Goal: Information Seeking & Learning: Check status

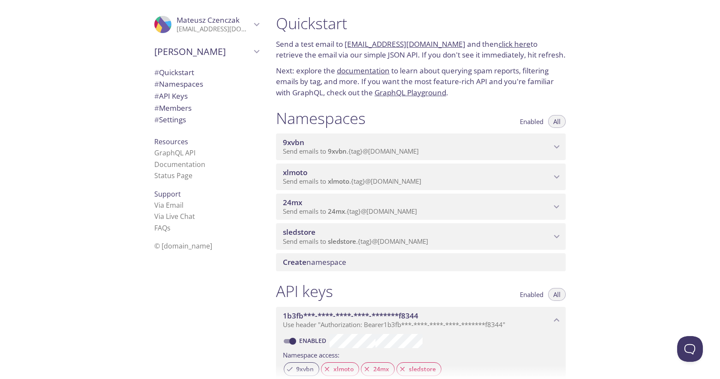
click at [409, 148] on span "Send emails to 9xvbn . {tag} @[DOMAIN_NAME]" at bounding box center [351, 151] width 136 height 9
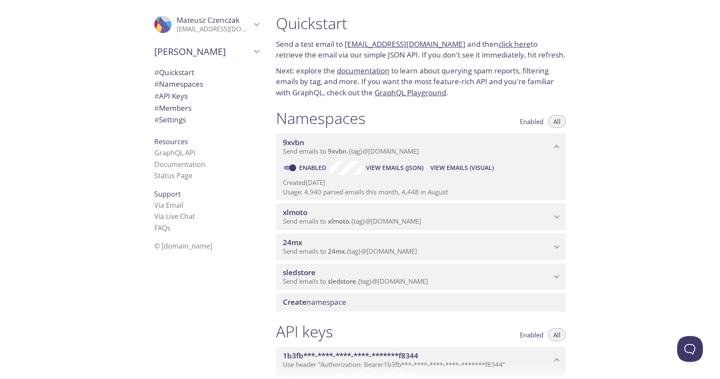
click at [186, 72] on span "# Quickstart" at bounding box center [174, 72] width 40 height 10
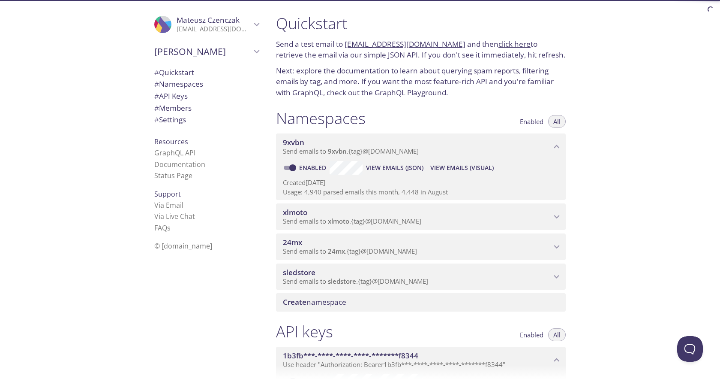
click at [186, 83] on span "# Namespaces" at bounding box center [178, 84] width 49 height 10
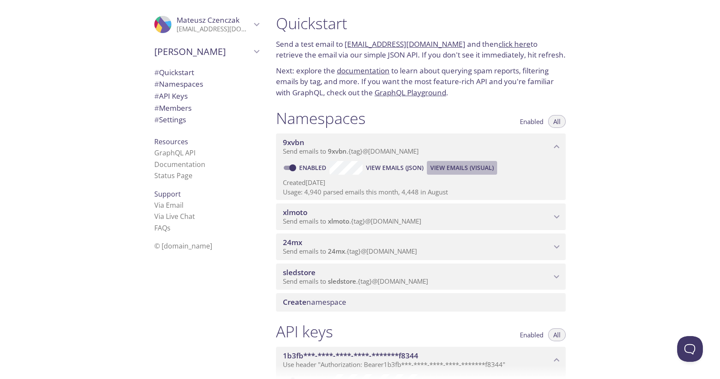
click at [458, 168] on span "View Emails (Visual)" at bounding box center [461, 167] width 63 height 10
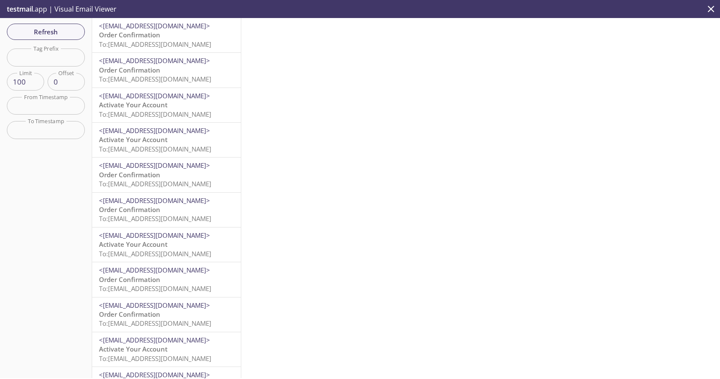
click at [192, 34] on p "Order Confirmation To: [EMAIL_ADDRESS][DOMAIN_NAME]" at bounding box center [166, 39] width 135 height 18
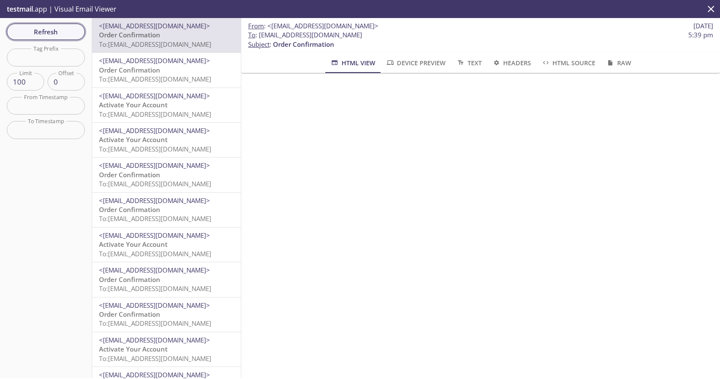
click at [63, 27] on span "Refresh" at bounding box center [46, 31] width 64 height 11
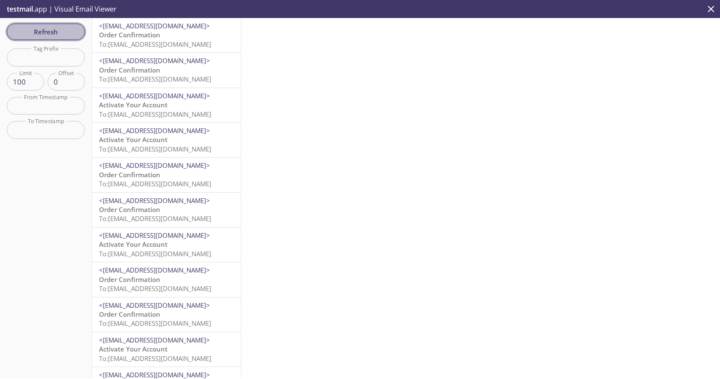
click at [61, 32] on span "Refresh" at bounding box center [46, 31] width 64 height 11
click at [202, 36] on p "Activate Your Account To: [EMAIL_ADDRESS][DOMAIN_NAME]" at bounding box center [166, 39] width 135 height 18
